Goal: Information Seeking & Learning: Learn about a topic

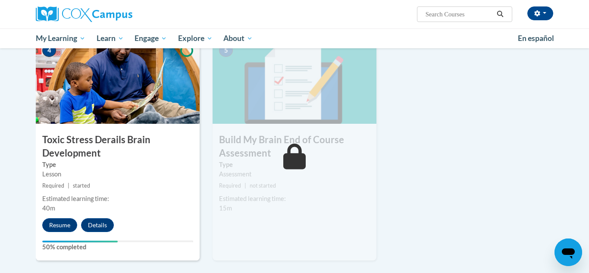
scroll to position [436, 0]
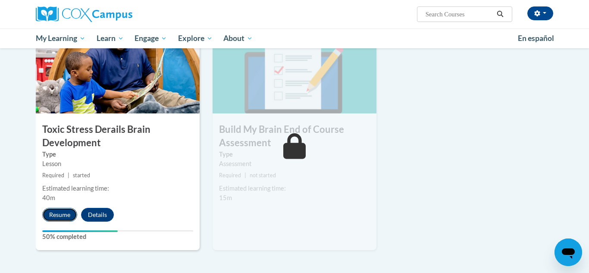
click at [61, 216] on button "Resume" at bounding box center [59, 215] width 35 height 14
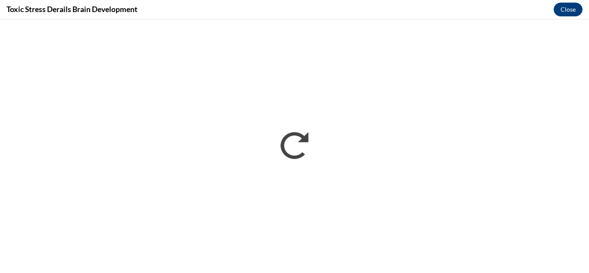
scroll to position [0, 0]
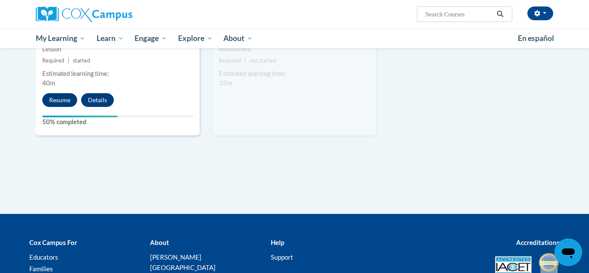
scroll to position [555, 0]
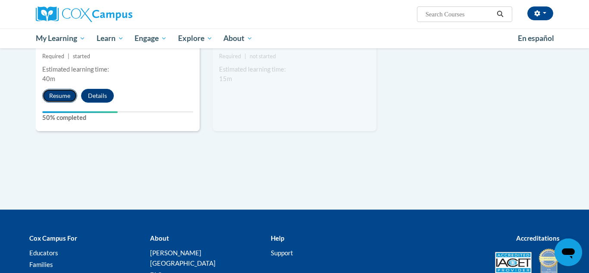
click at [57, 91] on button "Resume" at bounding box center [59, 96] width 35 height 14
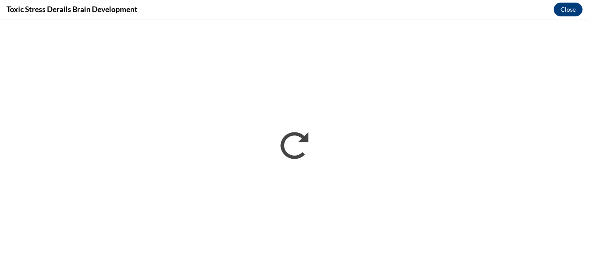
scroll to position [0, 0]
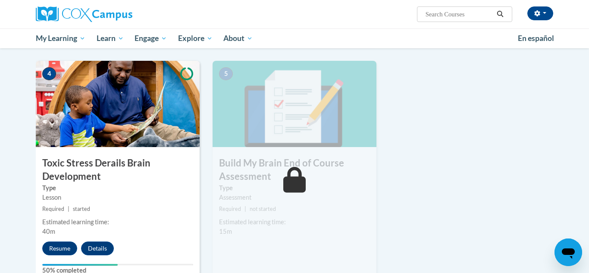
scroll to position [422, 0]
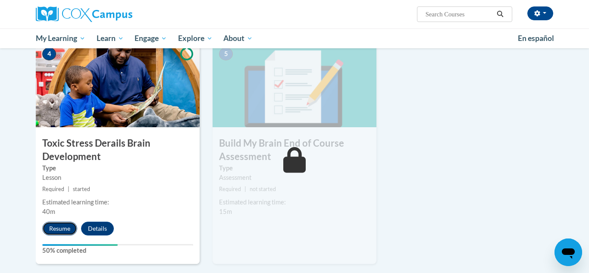
click at [58, 225] on button "Resume" at bounding box center [59, 229] width 35 height 14
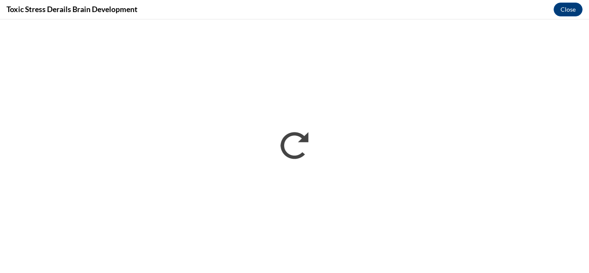
scroll to position [0, 0]
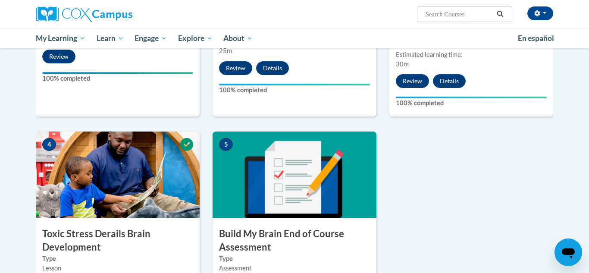
scroll to position [526, 0]
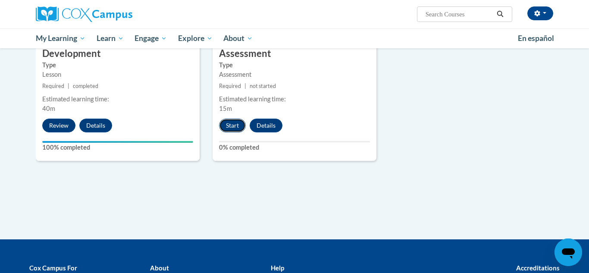
click at [229, 129] on button "Start" at bounding box center [232, 126] width 27 height 14
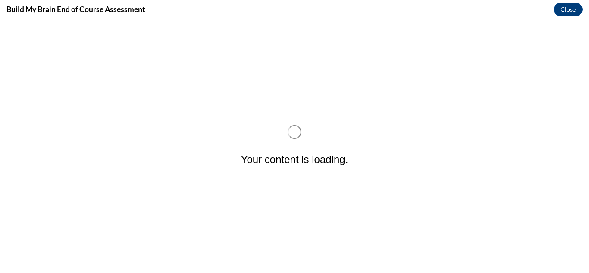
scroll to position [0, 0]
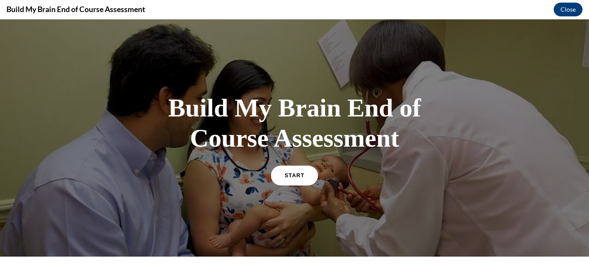
click at [278, 183] on link "START" at bounding box center [294, 175] width 47 height 20
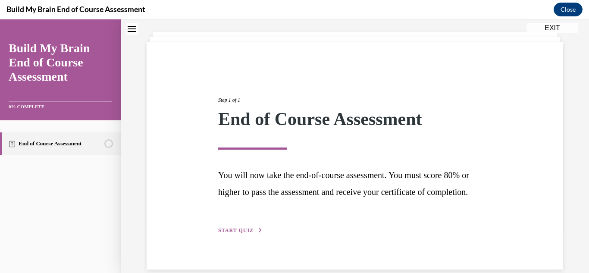
scroll to position [74, 0]
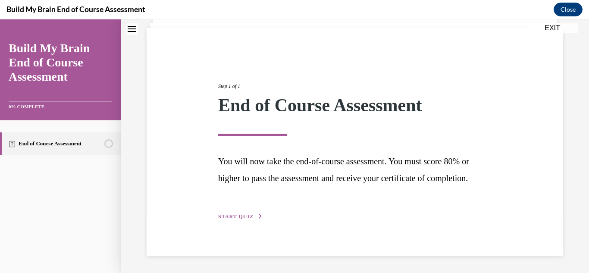
click at [249, 216] on span "START QUIZ" at bounding box center [235, 217] width 35 height 6
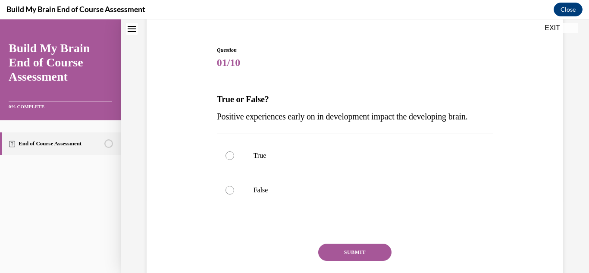
click at [212, 98] on div "Question 01/10 True or False? Positive experiences early on in development impa…" at bounding box center [355, 167] width 421 height 294
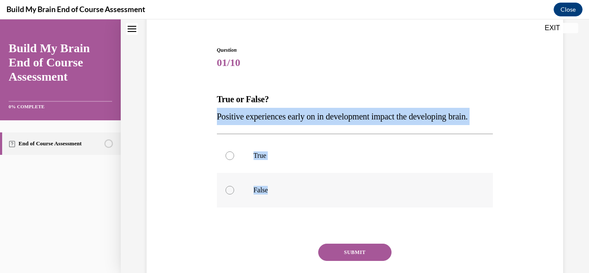
drag, startPoint x: 214, startPoint y: 109, endPoint x: 320, endPoint y: 193, distance: 134.8
click at [320, 193] on div "Question 01/10 True or False? Positive experiences early on in development impa…" at bounding box center [355, 167] width 421 height 294
copy div "Positive experiences early on in development impact the developing brain. True …"
click at [316, 144] on label "True" at bounding box center [355, 156] width 277 height 35
click at [234, 151] on input "True" at bounding box center [230, 155] width 9 height 9
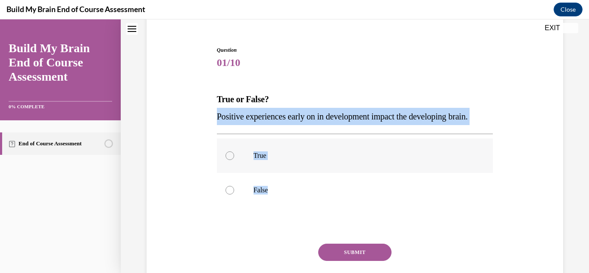
radio input "true"
click at [348, 38] on div "Question 01/10 True or False? Positive experiences early on in development impa…" at bounding box center [355, 173] width 281 height 281
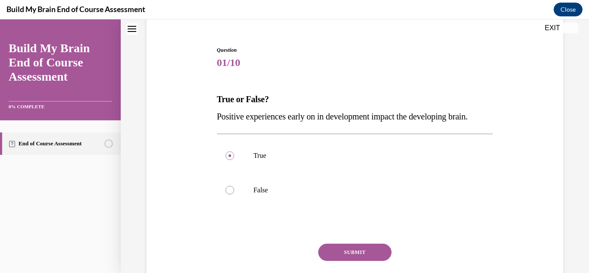
click at [337, 256] on button "SUBMIT" at bounding box center [354, 252] width 73 height 17
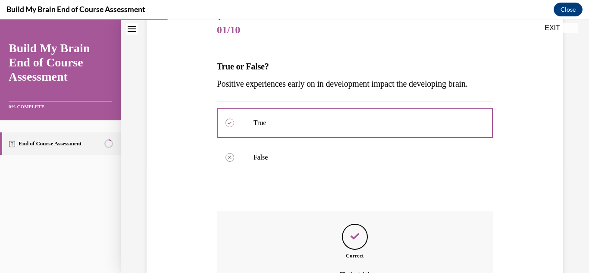
scroll to position [202, 0]
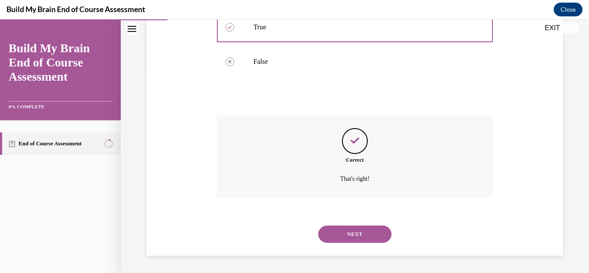
click at [346, 228] on button "NEXT" at bounding box center [354, 234] width 73 height 17
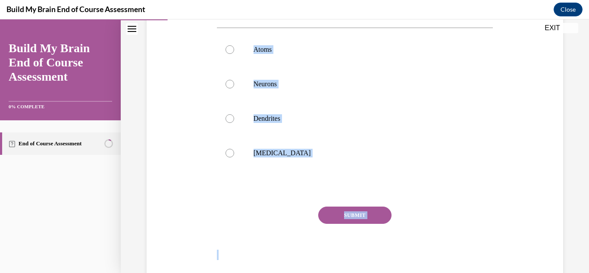
scroll to position [165, 0]
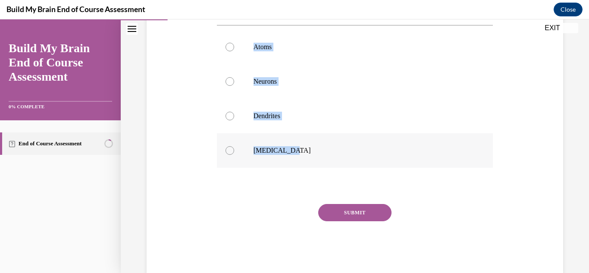
drag, startPoint x: 220, startPoint y: 170, endPoint x: 303, endPoint y: 158, distance: 84.1
click at [303, 158] on div "Question 02/10 What are brain cells called? Atoms Neurons Dendrites Grey matter…" at bounding box center [355, 115] width 277 height 320
copy div "What are brain cells called? Atoms Neurons Dendrites Grey matter"
click at [304, 93] on label "Neurons" at bounding box center [355, 81] width 277 height 35
click at [234, 86] on input "Neurons" at bounding box center [230, 81] width 9 height 9
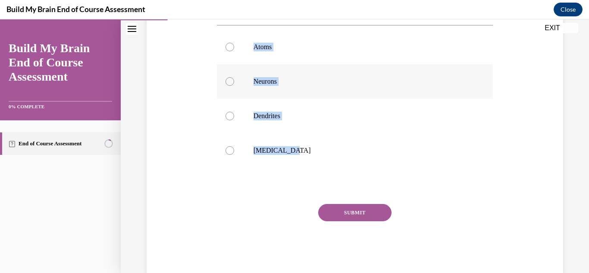
radio input "true"
click at [376, 207] on button "SUBMIT" at bounding box center [354, 212] width 73 height 17
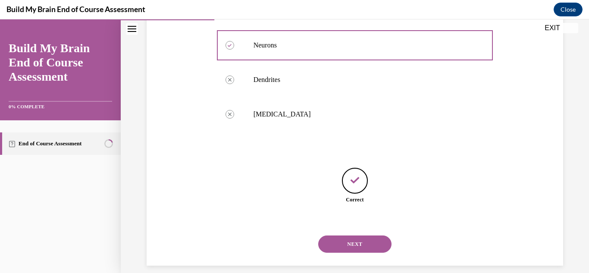
scroll to position [211, 0]
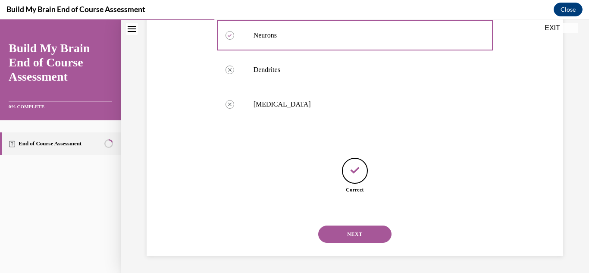
click at [350, 231] on button "NEXT" at bounding box center [354, 234] width 73 height 17
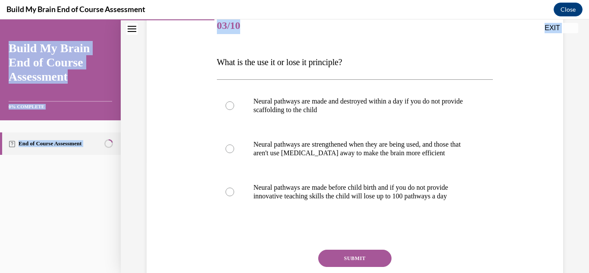
scroll to position [176, 0]
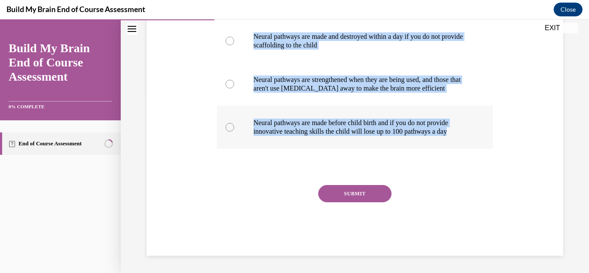
drag, startPoint x: 213, startPoint y: 177, endPoint x: 466, endPoint y: 144, distance: 254.6
click at [466, 144] on div "Question 03/10 What is the use it or lose it principle? Neural pathways are mad…" at bounding box center [355, 86] width 421 height 337
copy div "What is the use it or lose it principle? Neural pathways are made and destroyed…"
click at [174, 193] on div "Question 03/10 What is the use it or lose it principle? Neural pathways are mad…" at bounding box center [355, 86] width 421 height 337
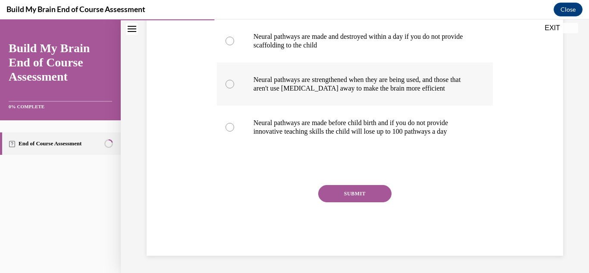
click at [408, 79] on p "Neural pathways are strengthened when they are being used, and those that aren'…" at bounding box center [363, 84] width 218 height 17
click at [234, 80] on input "Neural pathways are strengthened when they are being used, and those that aren'…" at bounding box center [230, 84] width 9 height 9
radio input "true"
click at [346, 194] on button "SUBMIT" at bounding box center [354, 193] width 73 height 17
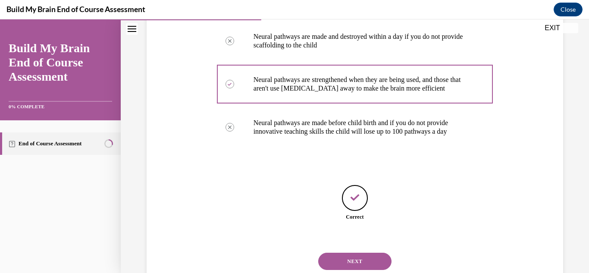
scroll to position [203, 0]
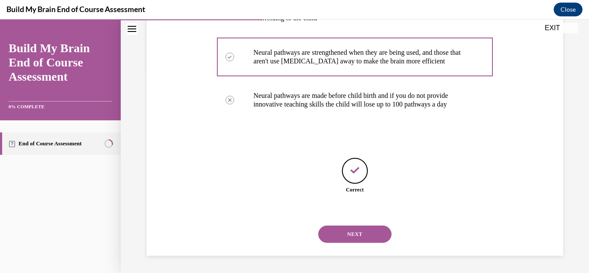
click at [359, 239] on button "NEXT" at bounding box center [354, 234] width 73 height 17
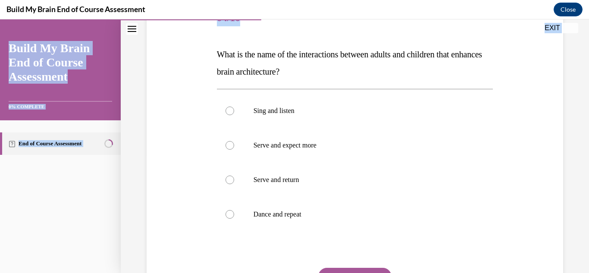
scroll to position [202, 0]
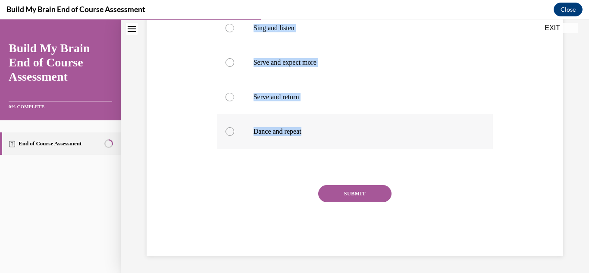
drag, startPoint x: 217, startPoint y: 171, endPoint x: 378, endPoint y: 137, distance: 164.6
click at [378, 137] on div "Question 04/10 What is the name of the interactions between adults and children…" at bounding box center [355, 86] width 277 height 337
copy div "What is the name of the interactions between adults and children that enhances …"
click at [314, 101] on p "Serve and return" at bounding box center [363, 97] width 218 height 9
click at [234, 101] on input "Serve and return" at bounding box center [230, 97] width 9 height 9
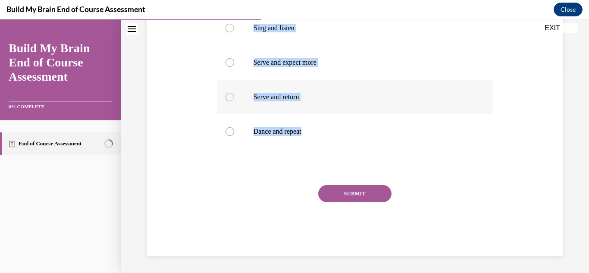
radio input "true"
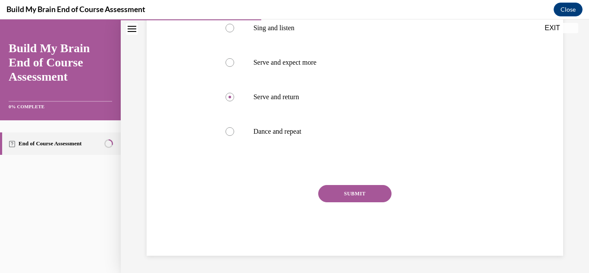
click at [380, 192] on button "SUBMIT" at bounding box center [354, 193] width 73 height 17
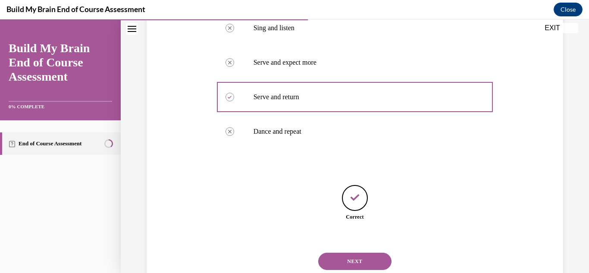
scroll to position [229, 0]
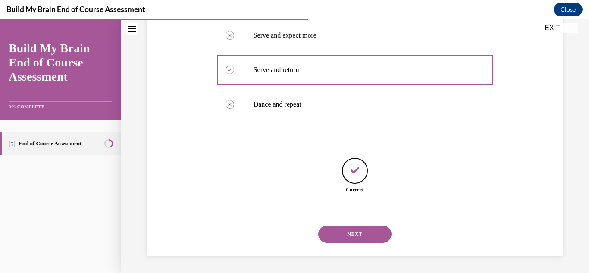
click at [380, 239] on button "NEXT" at bounding box center [354, 234] width 73 height 17
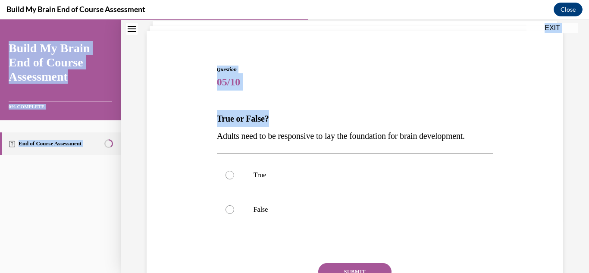
scroll to position [132, 0]
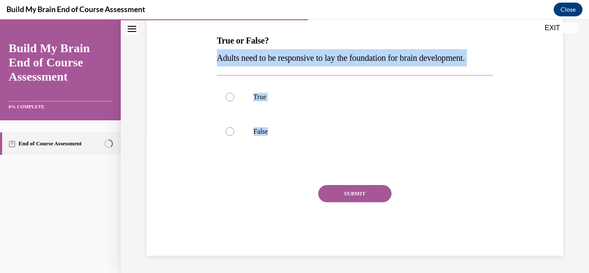
drag, startPoint x: 213, startPoint y: 191, endPoint x: 290, endPoint y: 184, distance: 77.6
click at [290, 184] on div "Question 05/10 True or False? Adults need to be responsive to lay the foundatio…" at bounding box center [355, 109] width 421 height 294
copy div "Adults need to be responsive to lay the foundation for brain development. True …"
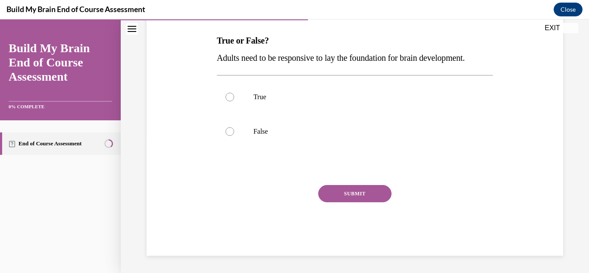
click at [323, 29] on div "Question 05/10 True or False? Adults need to be responsive to lay the foundatio…" at bounding box center [355, 121] width 277 height 268
click at [278, 107] on label "True" at bounding box center [355, 97] width 277 height 35
click at [234, 101] on input "True" at bounding box center [230, 97] width 9 height 9
radio input "true"
click at [375, 194] on button "SUBMIT" at bounding box center [354, 193] width 73 height 17
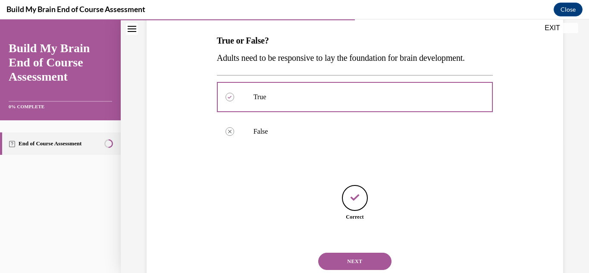
scroll to position [160, 0]
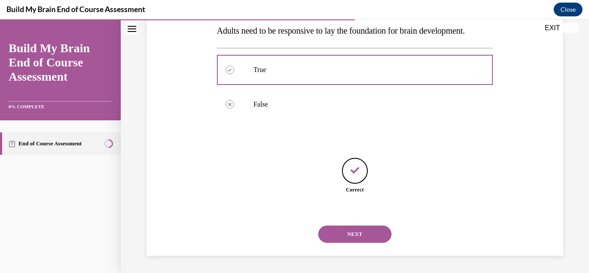
click at [347, 233] on button "NEXT" at bounding box center [354, 234] width 73 height 17
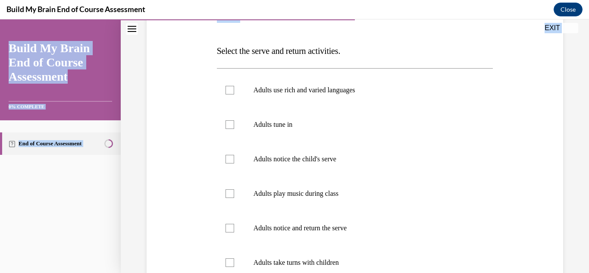
scroll to position [253, 0]
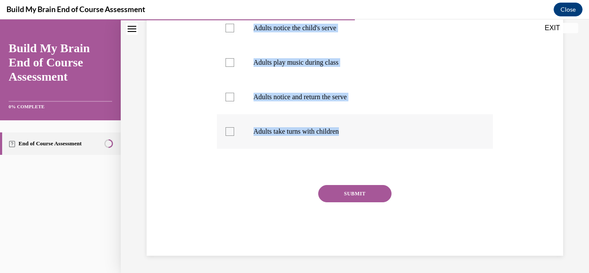
drag, startPoint x: 210, startPoint y: 168, endPoint x: 347, endPoint y: 139, distance: 140.3
click at [347, 139] on div "Question 06/10 Select the serve and return activities. Adults use rich and vari…" at bounding box center [355, 48] width 421 height 415
copy div "Select the serve and return activities. Adults use rich and varied languages Ad…"
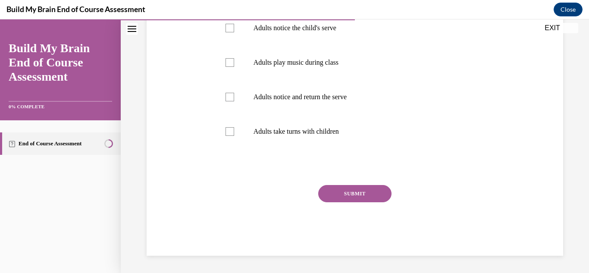
click at [176, 201] on div "Question 06/10 Select the serve and return activities. Adults use rich and vari…" at bounding box center [355, 48] width 421 height 415
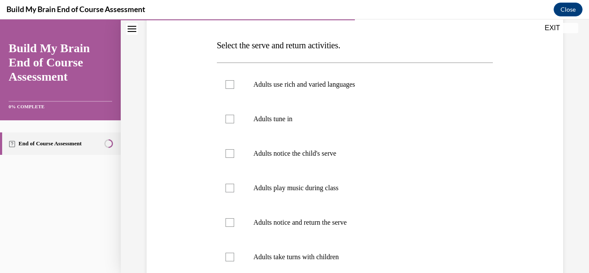
scroll to position [127, 0]
click at [334, 123] on p "Adults tune in" at bounding box center [363, 120] width 218 height 9
click at [234, 123] on input "Adults tune in" at bounding box center [230, 120] width 9 height 9
checkbox input "true"
click at [363, 155] on p "Adults notice the child's serve" at bounding box center [363, 154] width 218 height 9
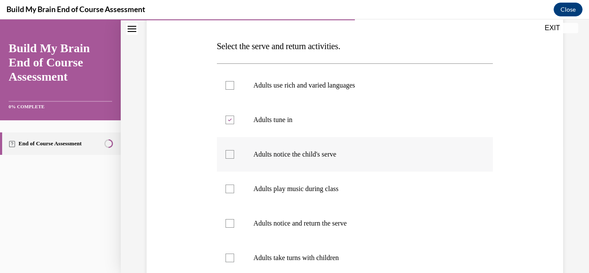
click at [234, 155] on input "Adults notice the child's serve" at bounding box center [230, 154] width 9 height 9
checkbox input "true"
click at [347, 217] on label "Adults notice and return the serve" at bounding box center [355, 223] width 277 height 35
click at [234, 219] on input "Adults notice and return the serve" at bounding box center [230, 223] width 9 height 9
checkbox input "true"
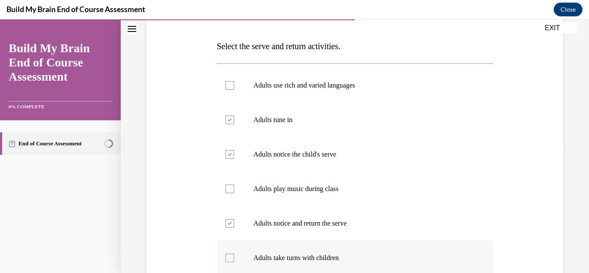
click at [309, 255] on p "Adults take turns with children" at bounding box center [363, 258] width 218 height 9
click at [234, 255] on input "Adults take turns with children" at bounding box center [230, 258] width 9 height 9
checkbox input "true"
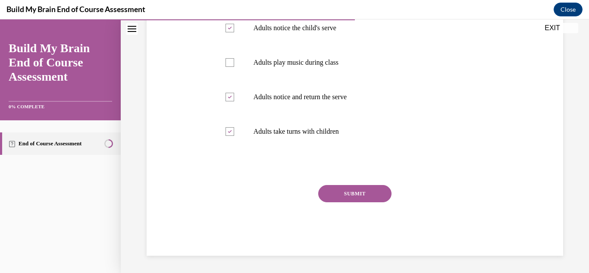
click at [384, 199] on button "SUBMIT" at bounding box center [354, 193] width 73 height 17
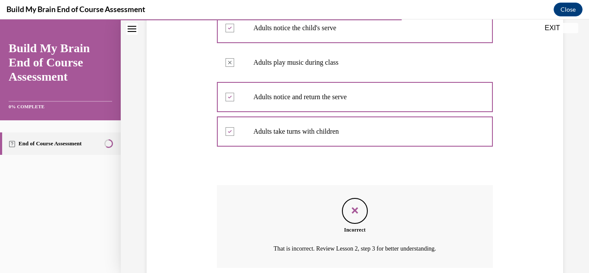
scroll to position [323, 0]
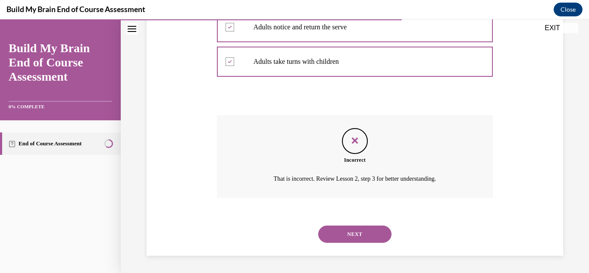
click at [356, 229] on button "NEXT" at bounding box center [354, 234] width 73 height 17
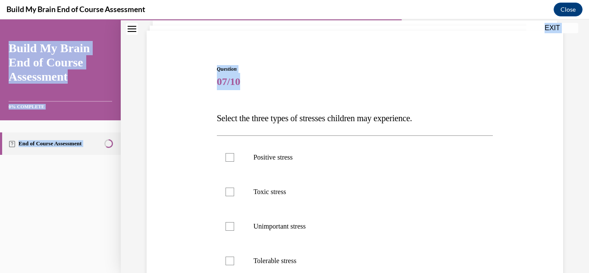
scroll to position [184, 0]
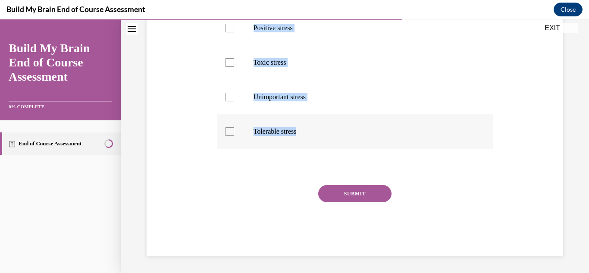
drag, startPoint x: 216, startPoint y: 177, endPoint x: 340, endPoint y: 128, distance: 133.3
click at [340, 128] on div "Question 07/10 Select the three types of stresses children may experience. Posi…" at bounding box center [355, 96] width 277 height 320
copy div "Select the three types of stresses children may experience. Positive stress Tox…"
click at [271, 173] on div "Question 07/10 Select the three types of stresses children may experience. Posi…" at bounding box center [355, 96] width 277 height 320
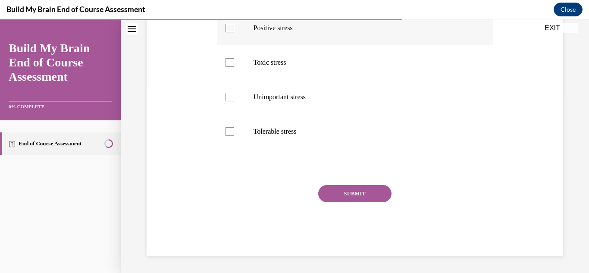
click at [281, 26] on p "Positive stress" at bounding box center [363, 28] width 218 height 9
click at [234, 26] on input "Positive stress" at bounding box center [230, 28] width 9 height 9
checkbox input "true"
click at [267, 69] on label "Toxic stress" at bounding box center [355, 62] width 277 height 35
click at [234, 67] on input "Toxic stress" at bounding box center [230, 62] width 9 height 9
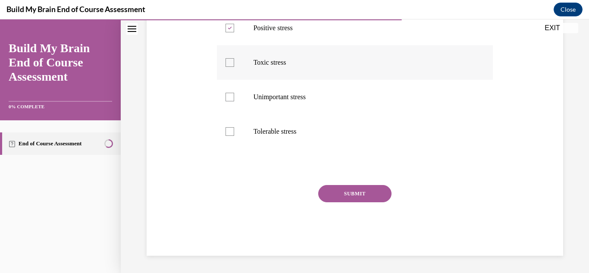
checkbox input "true"
click at [287, 129] on p "Tolerable stress" at bounding box center [363, 131] width 218 height 9
click at [234, 129] on input "Tolerable stress" at bounding box center [230, 131] width 9 height 9
checkbox input "true"
click at [367, 199] on button "SUBMIT" at bounding box center [354, 193] width 73 height 17
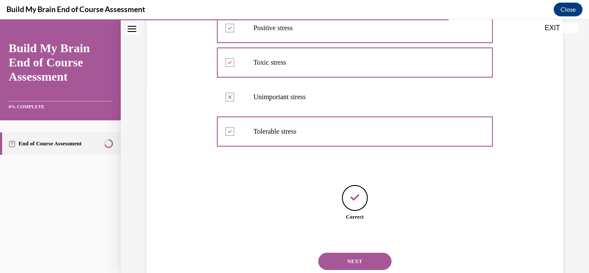
scroll to position [211, 0]
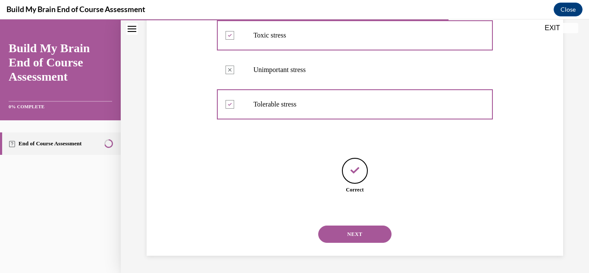
click at [356, 230] on button "NEXT" at bounding box center [354, 234] width 73 height 17
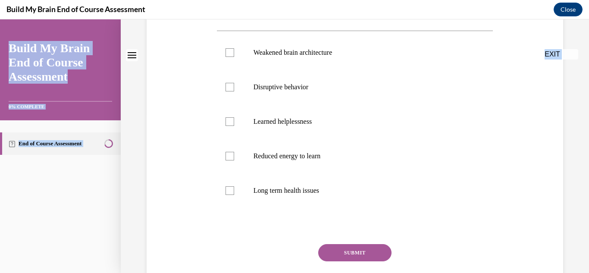
scroll to position [219, 0]
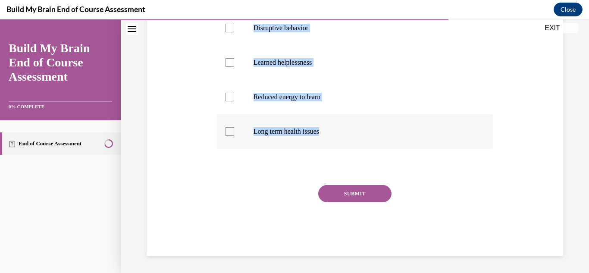
drag, startPoint x: 214, startPoint y: 177, endPoint x: 359, endPoint y: 147, distance: 147.2
click at [359, 147] on div "Question 08/10 Select the consequences to prolonged exposure to toxic stress. W…" at bounding box center [355, 72] width 281 height 368
copy div "Select the consequences to prolonged exposure to toxic stress. Weakened brain a…"
click at [221, 179] on div "Question 08/10 Select the consequences to prolonged exposure to toxic stress. W…" at bounding box center [355, 78] width 277 height 355
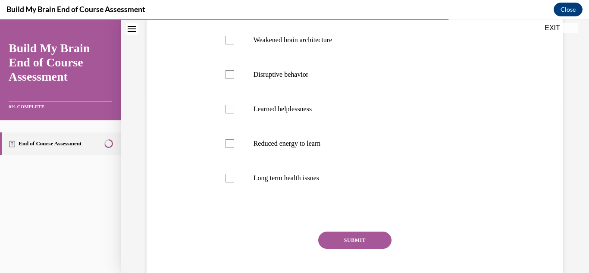
scroll to position [170, 0]
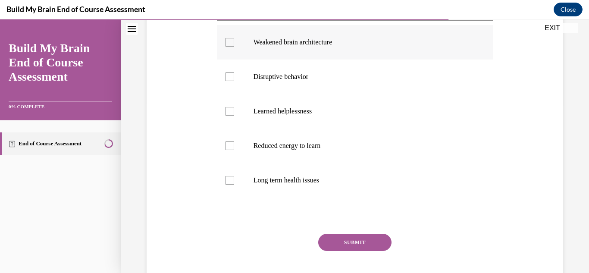
click at [340, 47] on label "Weakened brain architecture" at bounding box center [355, 42] width 277 height 35
click at [234, 47] on input "Weakened brain architecture" at bounding box center [230, 42] width 9 height 9
checkbox input "true"
click at [285, 170] on label "Long term health issues" at bounding box center [355, 180] width 277 height 35
click at [234, 176] on input "Long term health issues" at bounding box center [230, 180] width 9 height 9
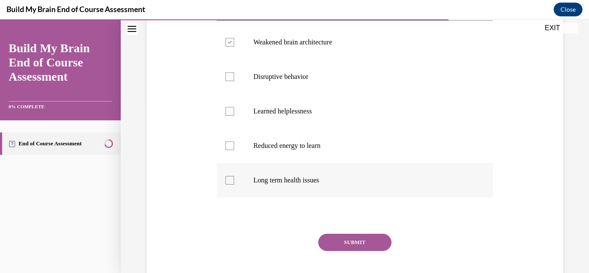
checkbox input "true"
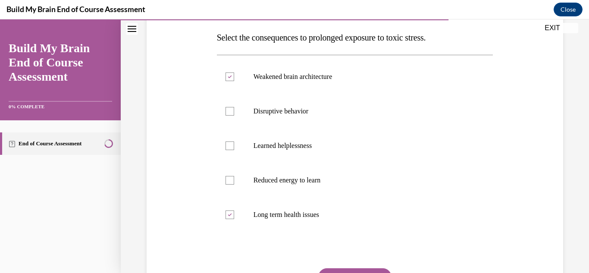
scroll to position [136, 0]
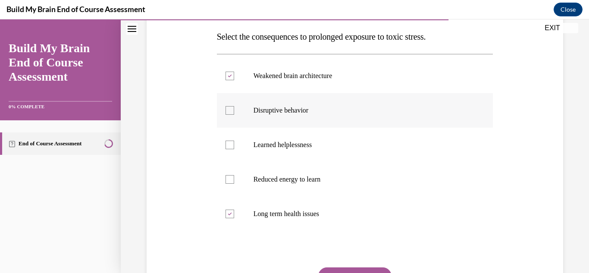
click at [314, 123] on label "Disruptive behavior" at bounding box center [355, 110] width 277 height 35
click at [234, 115] on input "Disruptive behavior" at bounding box center [230, 110] width 9 height 9
checkbox input "true"
click at [378, 266] on div "Question 08/10 Select the consequences to prolonged exposure to toxic stress. W…" at bounding box center [355, 161] width 277 height 355
click at [375, 268] on button "SUBMIT" at bounding box center [354, 276] width 73 height 17
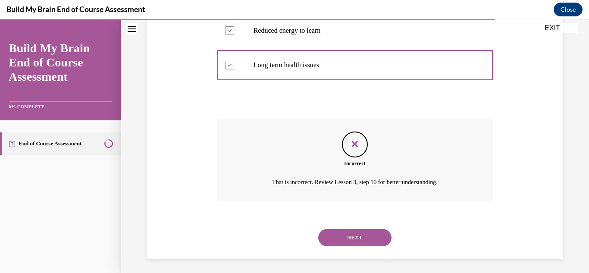
scroll to position [289, 0]
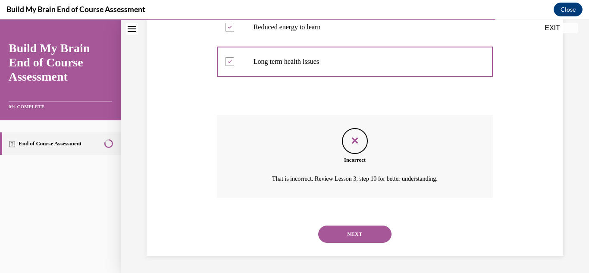
click at [363, 231] on button "NEXT" at bounding box center [354, 234] width 73 height 17
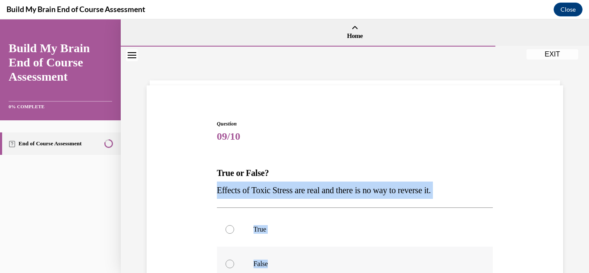
drag, startPoint x: 204, startPoint y: 186, endPoint x: 299, endPoint y: 255, distance: 117.8
click at [299, 255] on div "Question 09/10 True or False? Effects of Toxic Stress are real and there is no …" at bounding box center [355, 241] width 421 height 294
copy div "Effects of Toxic Stress are real and there is no way to reverse it. True False"
click at [356, 110] on div "Question 09/10 True or False? Effects of Toxic Stress are real and there is no …" at bounding box center [355, 247] width 281 height 281
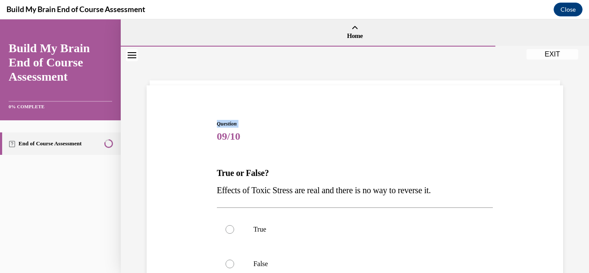
click at [356, 110] on div "Question 09/10 True or False? Effects of Toxic Stress are real and there is no …" at bounding box center [355, 247] width 281 height 281
click at [260, 265] on p "False" at bounding box center [363, 264] width 218 height 9
click at [234, 265] on input "False" at bounding box center [230, 264] width 9 height 9
radio input "true"
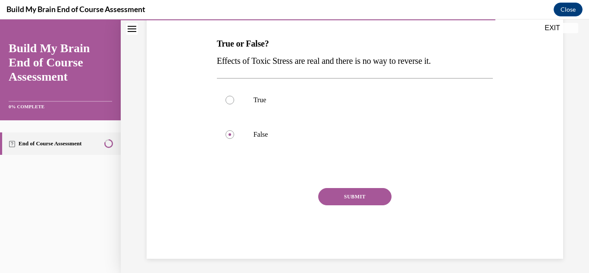
scroll to position [132, 0]
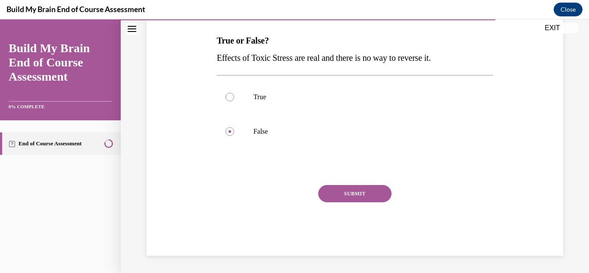
click at [389, 188] on button "SUBMIT" at bounding box center [354, 193] width 73 height 17
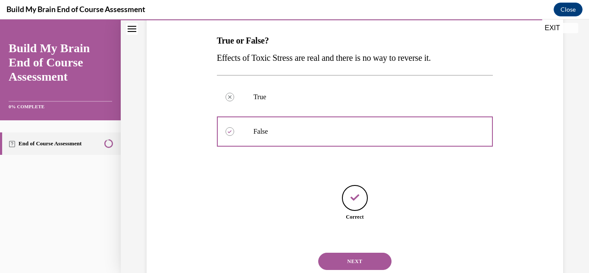
scroll to position [160, 0]
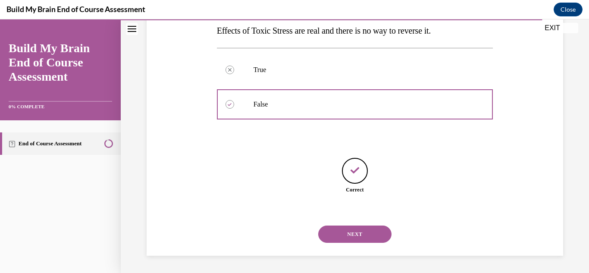
click at [353, 232] on button "NEXT" at bounding box center [354, 234] width 73 height 17
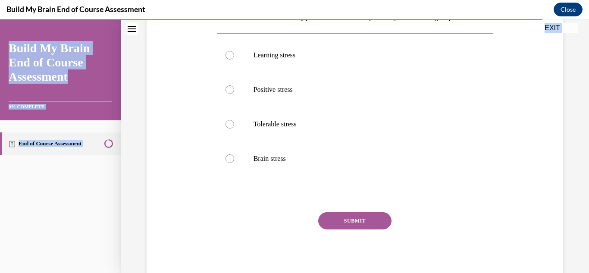
scroll to position [202, 0]
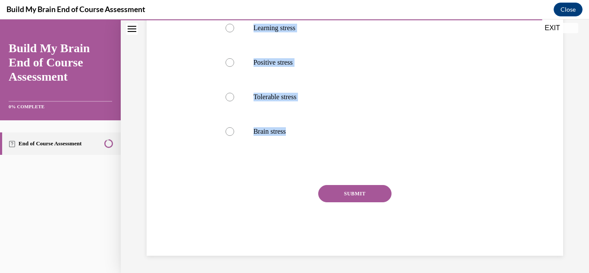
drag, startPoint x: 218, startPoint y: 176, endPoint x: 275, endPoint y: 215, distance: 68.8
click at [275, 215] on div "Question 10/10 What is the name of the type of stress that improves your learni…" at bounding box center [355, 96] width 277 height 320
copy div "What is the name of the type of stress that improves your learning experience? …"
click at [205, 189] on div "Question 10/10 What is the name of the type of stress that improves your learni…" at bounding box center [355, 83] width 421 height 346
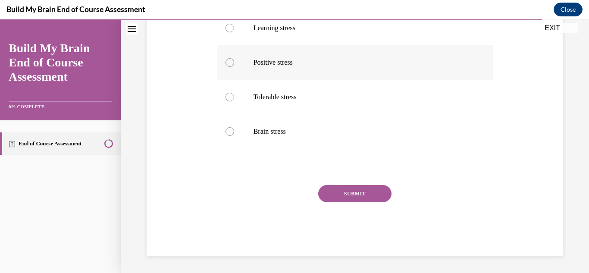
click at [298, 63] on p "Positive stress" at bounding box center [363, 62] width 218 height 9
click at [234, 63] on input "Positive stress" at bounding box center [230, 62] width 9 height 9
radio input "true"
click at [360, 190] on button "SUBMIT" at bounding box center [354, 193] width 73 height 17
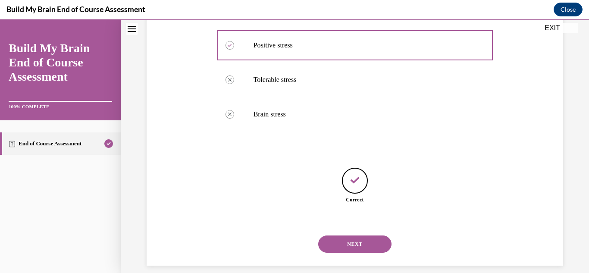
scroll to position [229, 0]
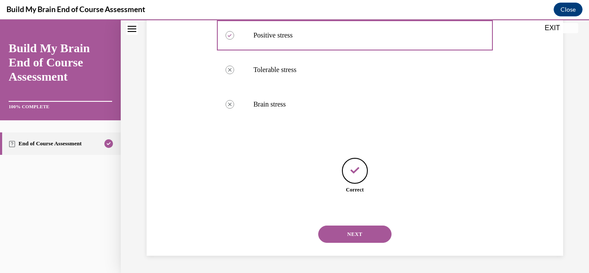
click at [358, 232] on button "NEXT" at bounding box center [354, 234] width 73 height 17
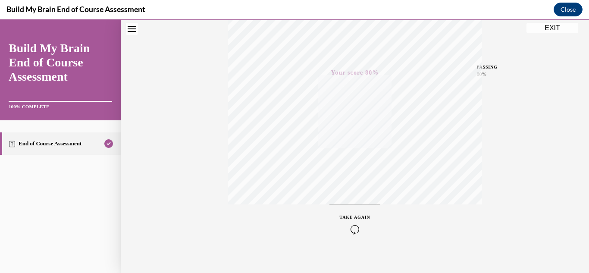
scroll to position [189, 0]
click at [547, 28] on button "EXIT" at bounding box center [553, 28] width 52 height 10
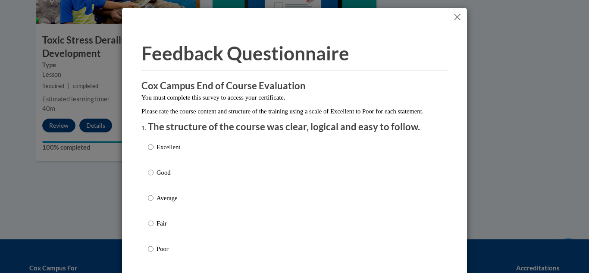
click at [164, 215] on label "Average" at bounding box center [164, 204] width 32 height 23
click at [154, 203] on input "Average" at bounding box center [151, 197] width 6 height 9
radio input "true"
click at [148, 219] on input "Fair" at bounding box center [151, 223] width 6 height 9
radio input "true"
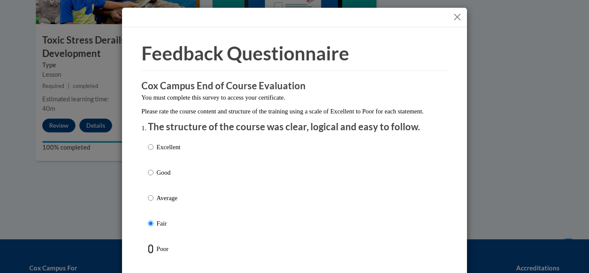
click at [148, 244] on input "Poor" at bounding box center [151, 248] width 6 height 9
radio input "true"
click at [148, 219] on input "Fair" at bounding box center [151, 223] width 6 height 9
radio input "true"
click at [148, 193] on input "Average" at bounding box center [151, 197] width 6 height 9
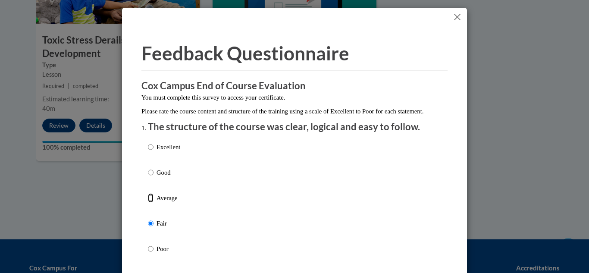
radio input "true"
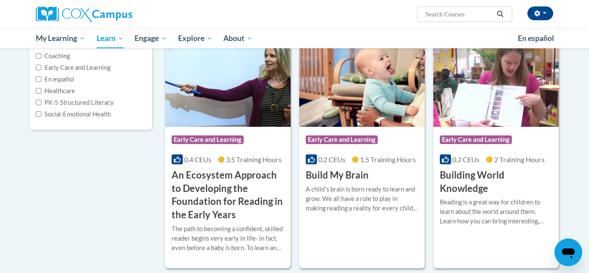
scroll to position [120, 0]
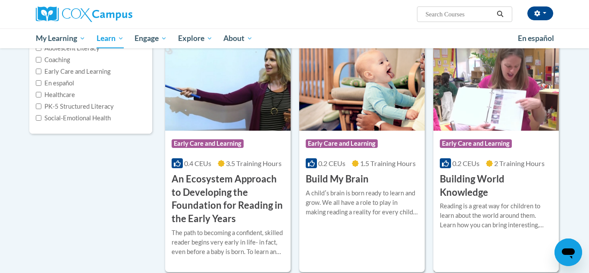
click at [479, 105] on img at bounding box center [497, 87] width 126 height 88
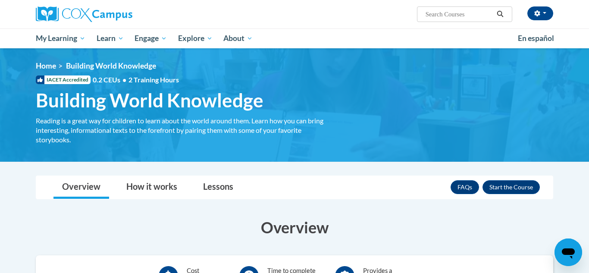
click at [552, 91] on div "<en>Home</en><fr>Accueil</fr><de>Zuhause</de><it>Casa</it><es>Casa</es><pt>Casa…" at bounding box center [295, 105] width 544 height 88
click at [501, 188] on button "Enroll" at bounding box center [511, 187] width 57 height 14
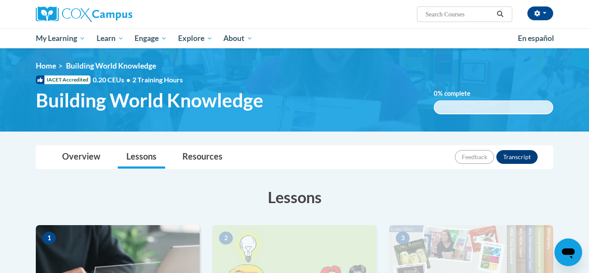
click at [325, 161] on div "Overview Lessons Resources Feedback Transcript" at bounding box center [295, 157] width 504 height 23
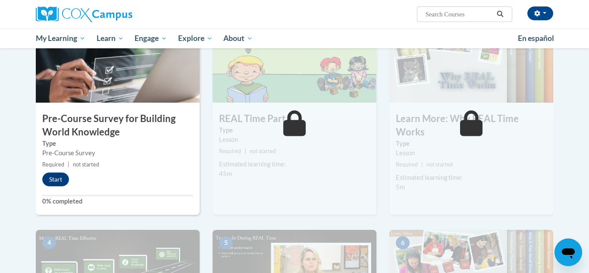
scroll to position [207, 0]
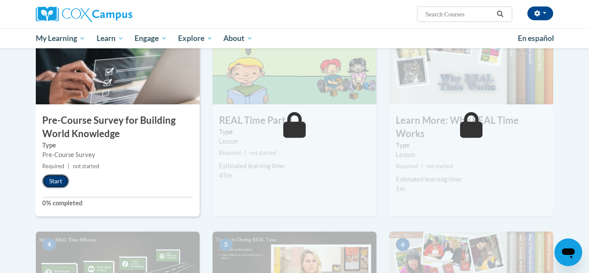
click at [51, 184] on button "Start" at bounding box center [55, 181] width 27 height 14
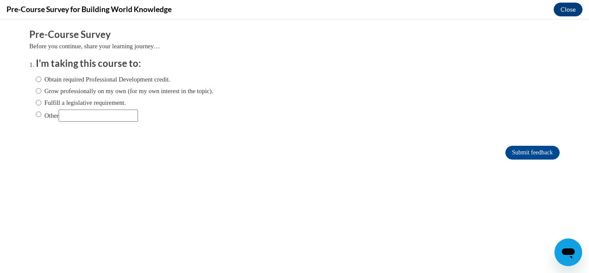
scroll to position [0, 0]
click at [83, 79] on label "Obtain required Professional Development credit." at bounding box center [103, 79] width 135 height 9
click at [41, 79] on input "Obtain required Professional Development credit." at bounding box center [39, 79] width 6 height 9
radio input "true"
click at [526, 155] on input "Submit feedback" at bounding box center [533, 153] width 54 height 14
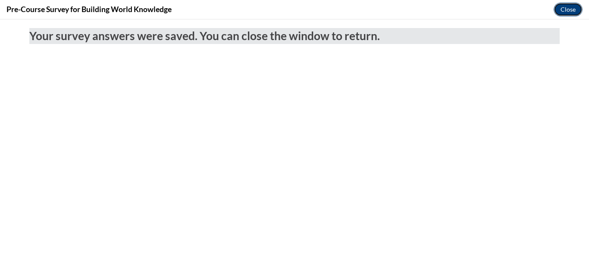
click at [574, 15] on button "Close" at bounding box center [568, 10] width 29 height 14
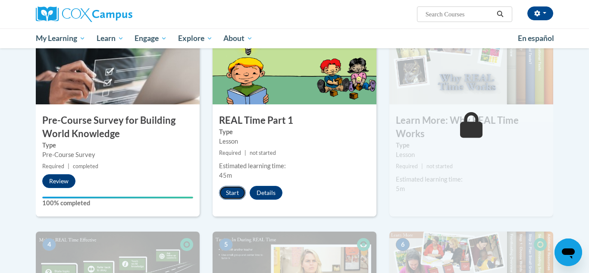
click at [235, 197] on button "Start" at bounding box center [232, 193] width 27 height 14
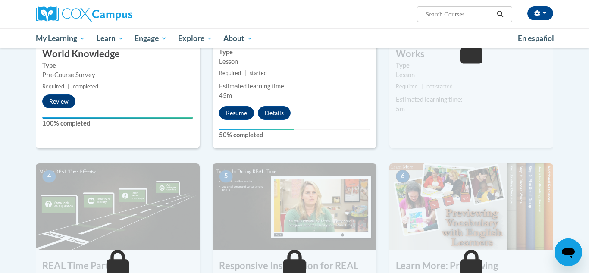
scroll to position [285, 0]
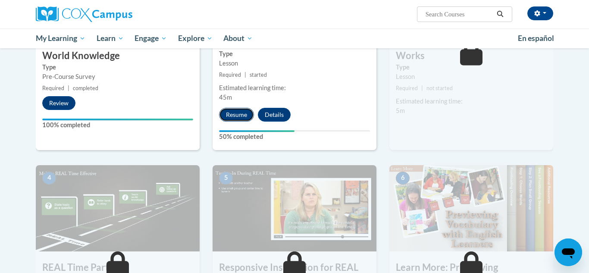
click at [235, 114] on button "Resume" at bounding box center [236, 115] width 35 height 14
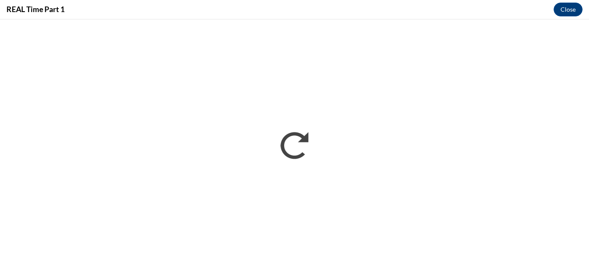
scroll to position [0, 0]
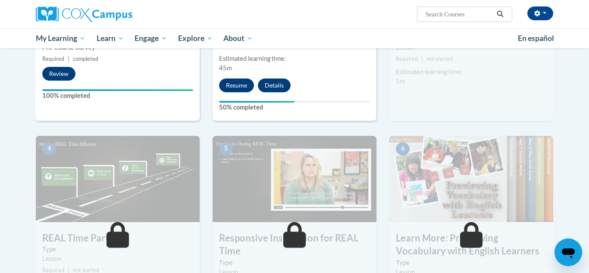
scroll to position [328, 0]
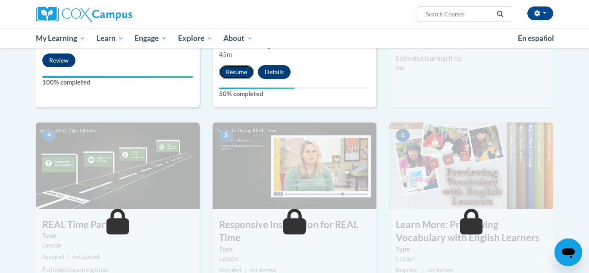
click at [237, 74] on button "Resume" at bounding box center [236, 72] width 35 height 14
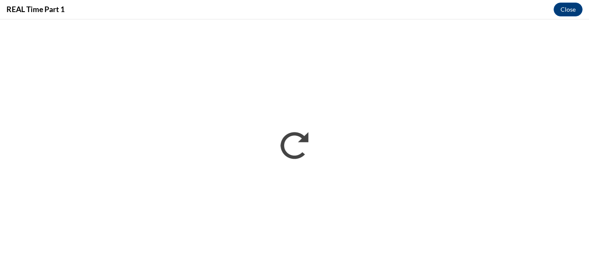
scroll to position [0, 0]
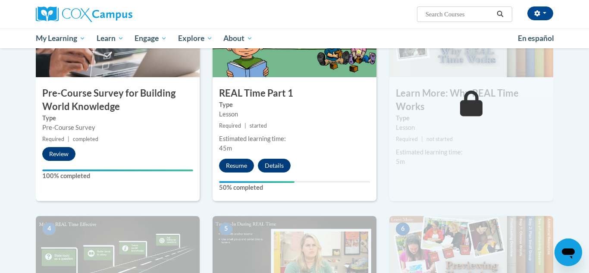
scroll to position [233, 0]
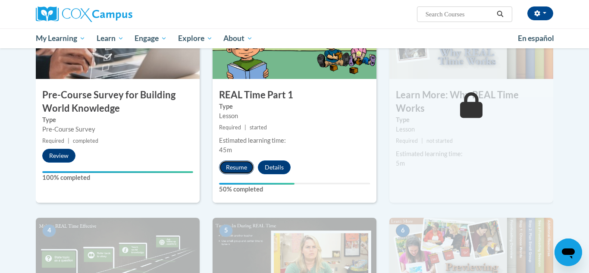
click at [242, 163] on button "Resume" at bounding box center [236, 168] width 35 height 14
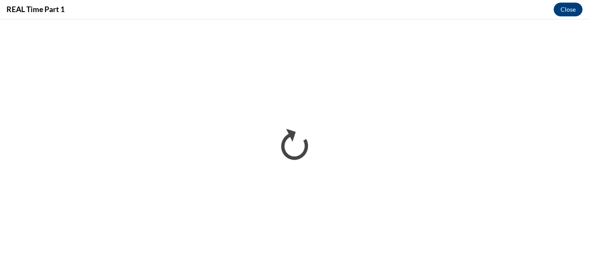
scroll to position [0, 0]
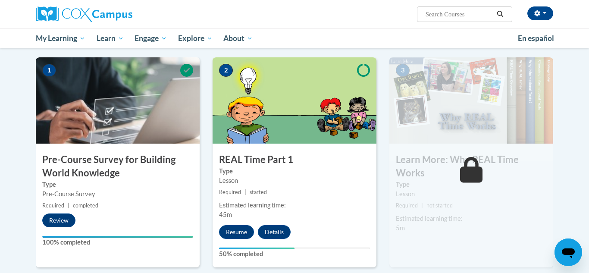
scroll to position [171, 0]
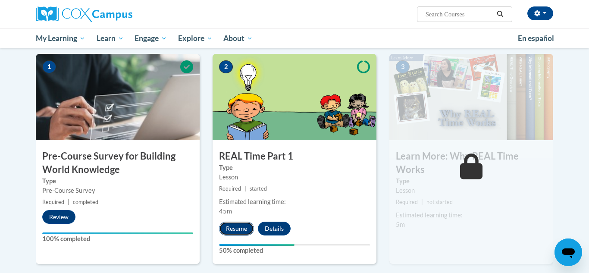
click at [228, 231] on button "Resume" at bounding box center [236, 229] width 35 height 14
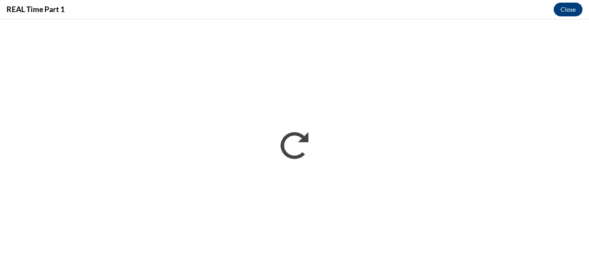
scroll to position [0, 0]
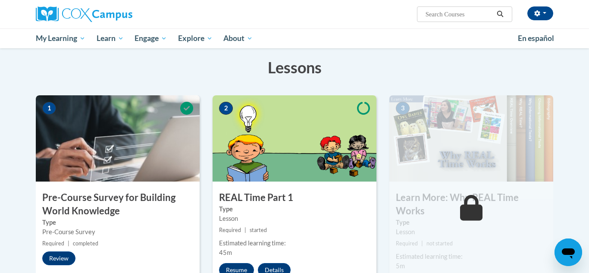
scroll to position [203, 0]
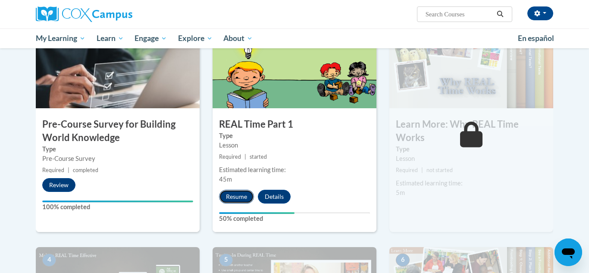
click at [239, 202] on button "Resume" at bounding box center [236, 197] width 35 height 14
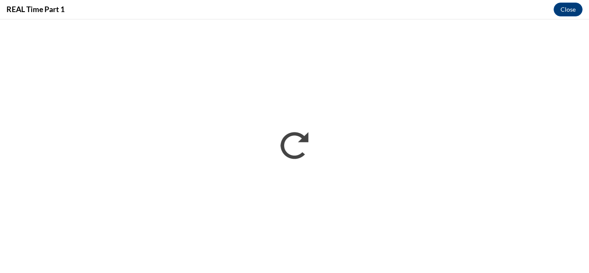
scroll to position [0, 0]
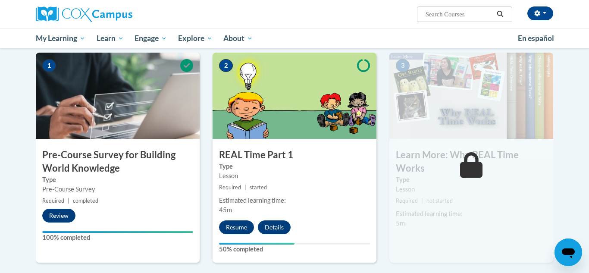
scroll to position [171, 0]
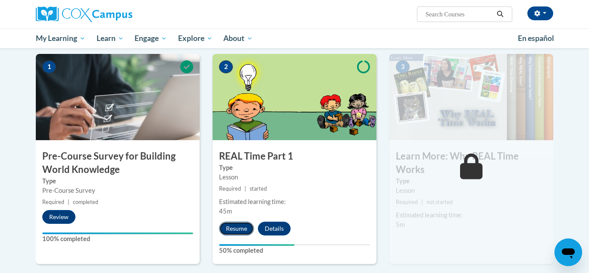
click at [235, 230] on button "Resume" at bounding box center [236, 229] width 35 height 14
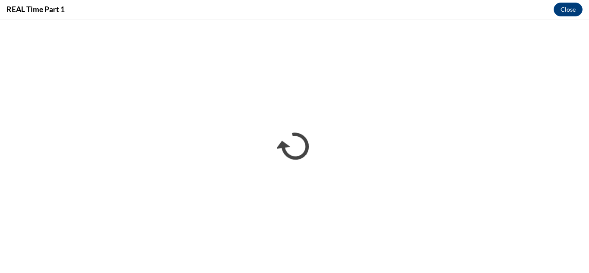
scroll to position [0, 0]
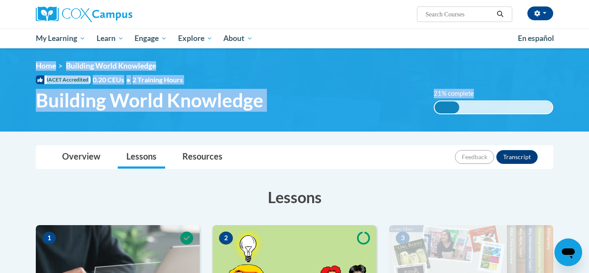
drag, startPoint x: 584, startPoint y: 35, endPoint x: 589, endPoint y: 86, distance: 51.1
click at [589, 86] on html "Alicia Stinson (America/Chicago UTC-05:00) My Profile Inbox My Transcripts Log …" at bounding box center [294, 136] width 589 height 273
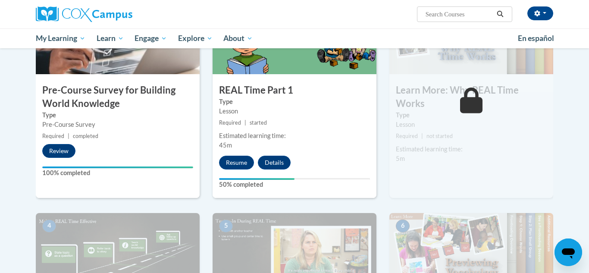
scroll to position [289, 0]
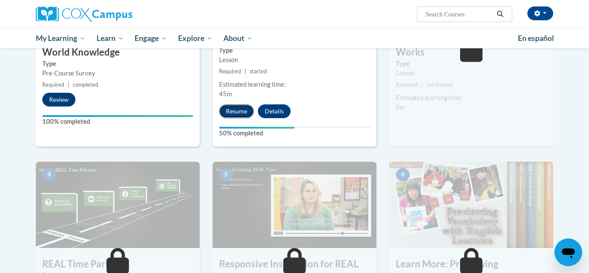
click at [236, 113] on button "Resume" at bounding box center [236, 111] width 35 height 14
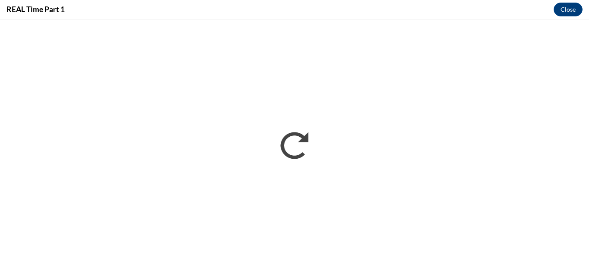
scroll to position [0, 0]
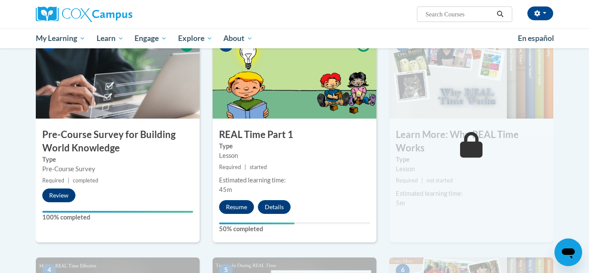
scroll to position [271, 0]
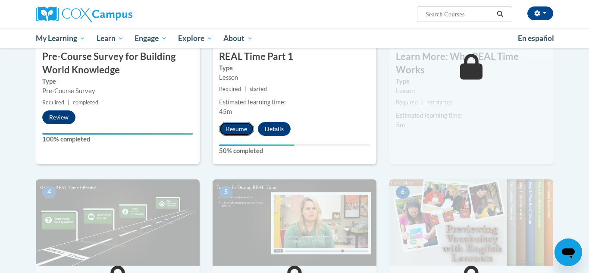
click at [239, 127] on button "Resume" at bounding box center [236, 129] width 35 height 14
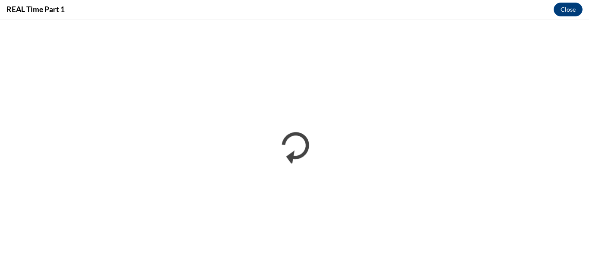
scroll to position [0, 0]
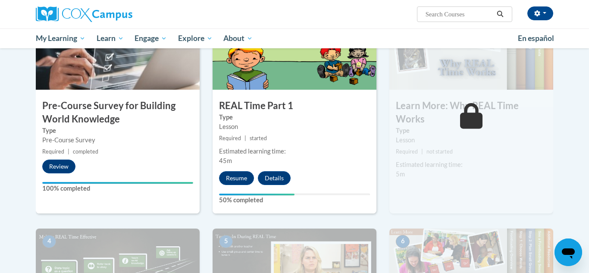
scroll to position [224, 0]
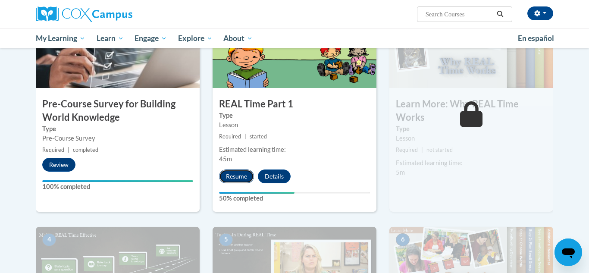
click at [236, 173] on button "Resume" at bounding box center [236, 177] width 35 height 14
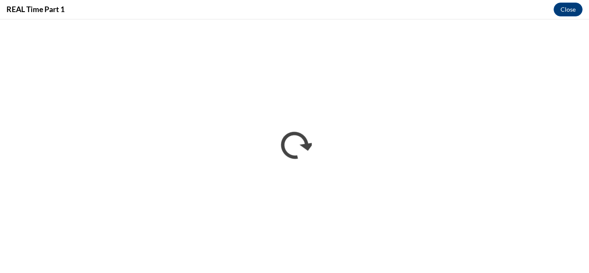
scroll to position [0, 0]
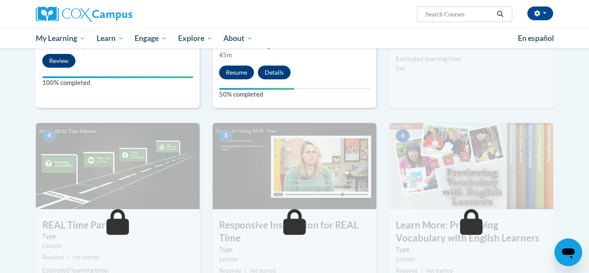
scroll to position [312, 0]
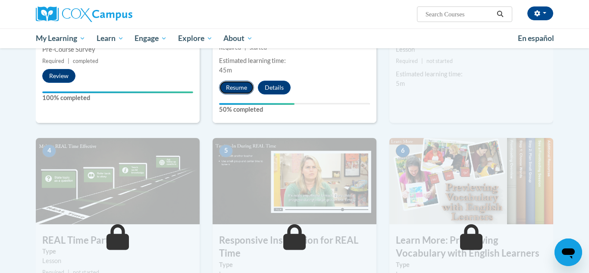
click at [245, 88] on button "Resume" at bounding box center [236, 88] width 35 height 14
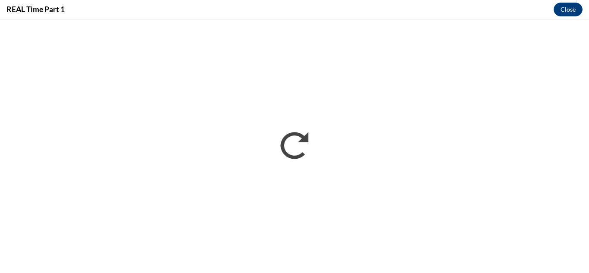
scroll to position [0, 0]
